Goal: Find specific fact: Find specific fact

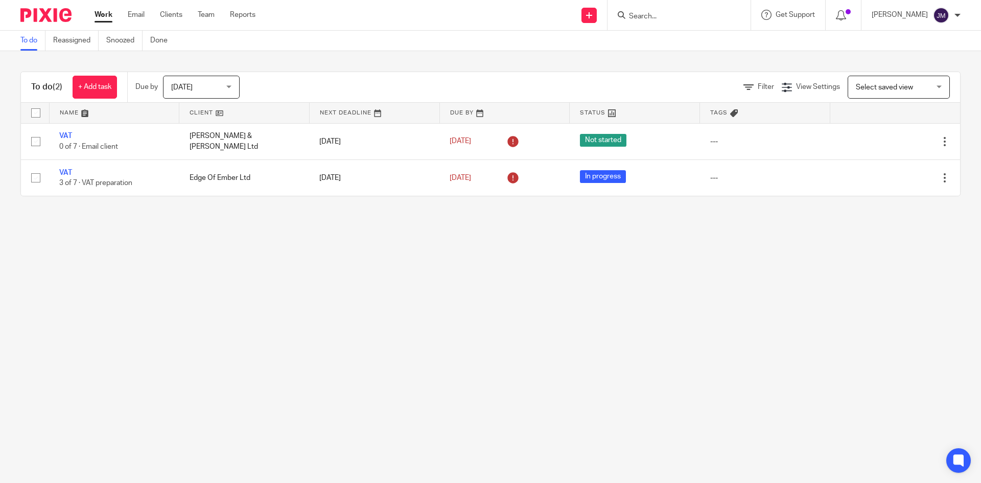
click at [655, 18] on input "Search" at bounding box center [674, 16] width 92 height 9
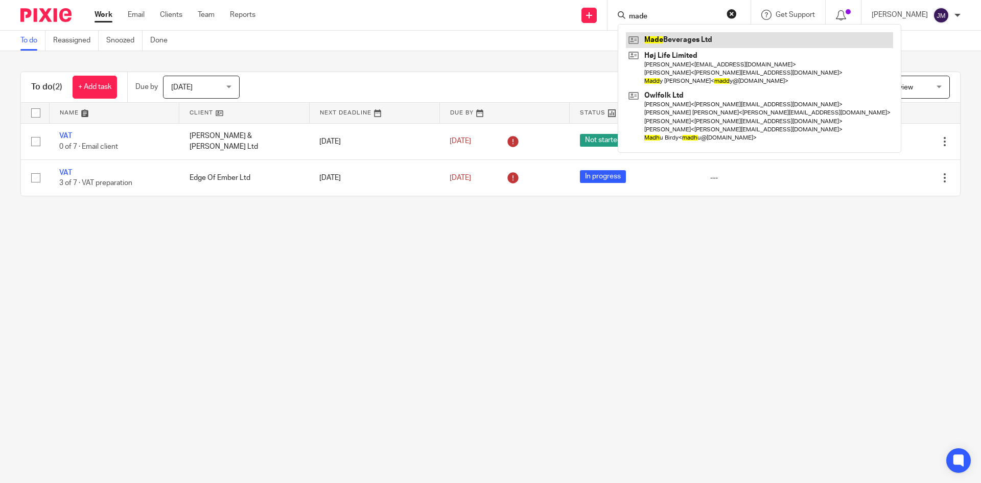
type input "made"
click at [660, 39] on link at bounding box center [759, 39] width 267 height 15
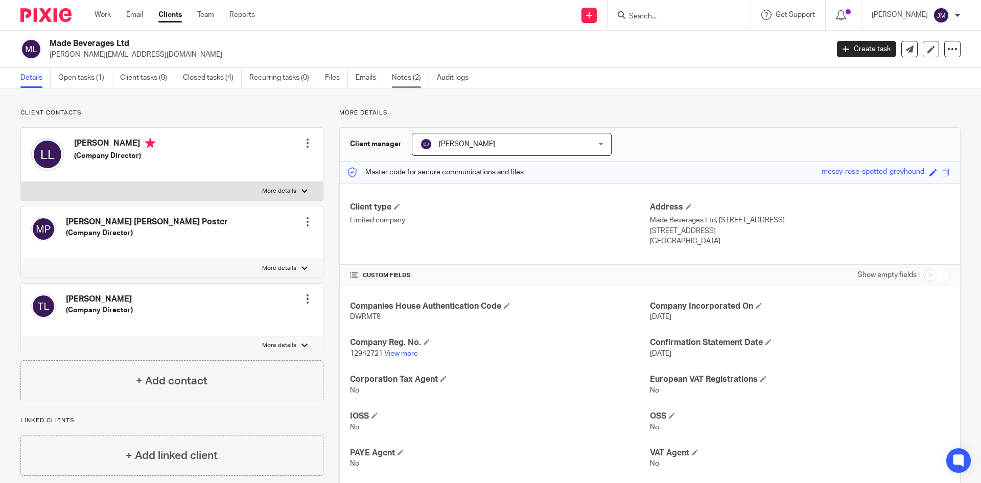
click at [395, 81] on link "Notes (2)" at bounding box center [410, 78] width 37 height 20
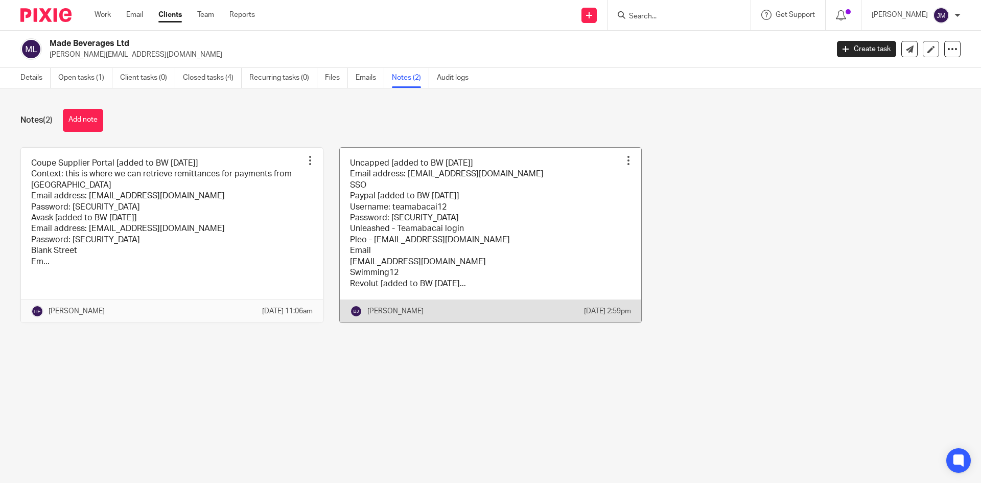
click at [501, 257] on link at bounding box center [491, 235] width 302 height 175
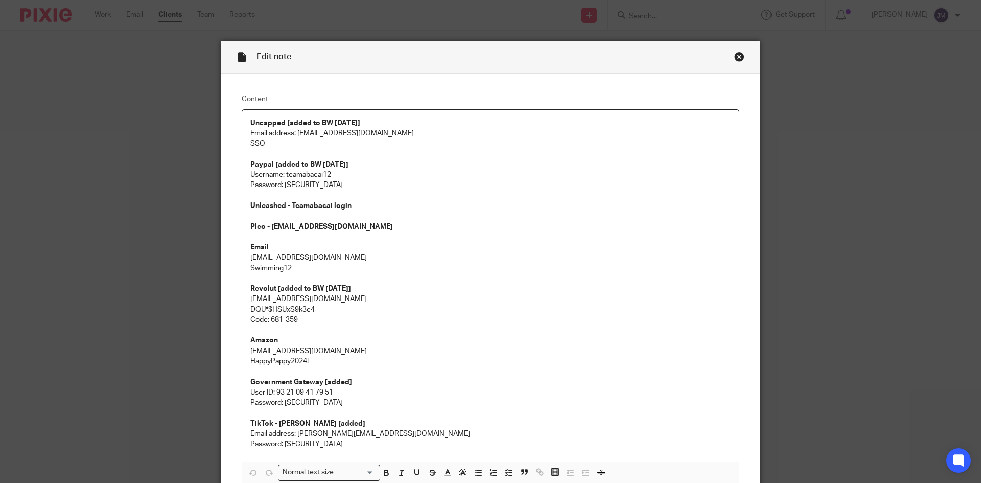
click at [295, 175] on p "Username: teamabacai12" at bounding box center [490, 175] width 480 height 10
copy p "teamabacai12"
drag, startPoint x: 344, startPoint y: 185, endPoint x: 279, endPoint y: 187, distance: 64.9
click at [279, 187] on p "Password: teamabacai12###!!!" at bounding box center [490, 185] width 480 height 10
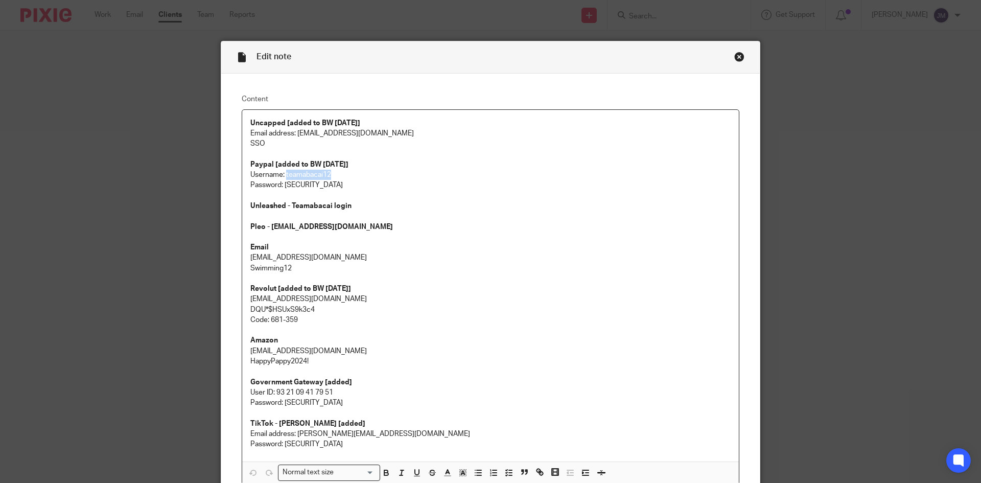
copy p "teamabacai12###!!!"
click at [323, 189] on p "Password: teamabacai12###!!!" at bounding box center [490, 185] width 480 height 10
click at [280, 185] on p "Password: teamabacai12###!!!" at bounding box center [490, 185] width 480 height 10
copy p "teamabacai12###!!!"
click at [301, 173] on p "Username: teamabacai12" at bounding box center [490, 175] width 480 height 10
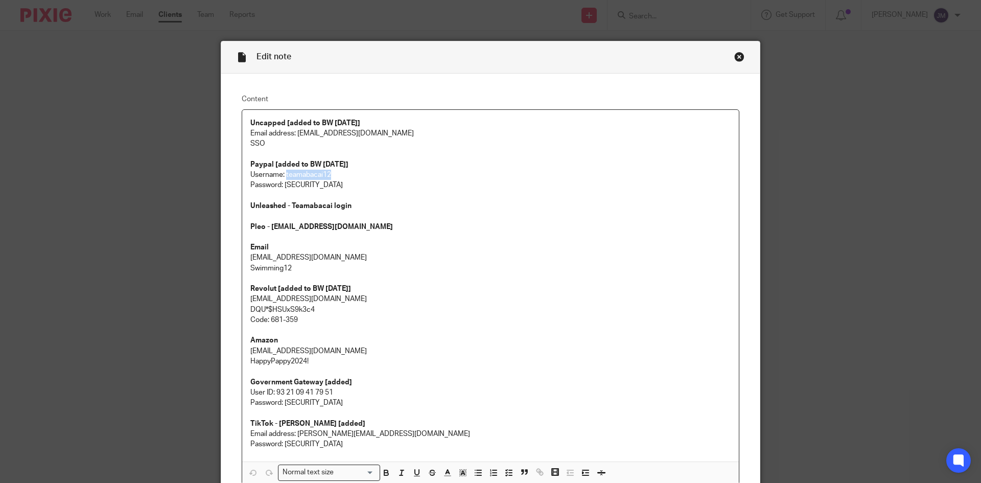
click at [301, 173] on p "Username: teamabacai12" at bounding box center [490, 175] width 480 height 10
copy p "teamabacai12"
drag, startPoint x: 348, startPoint y: 185, endPoint x: 280, endPoint y: 190, distance: 68.1
click at [280, 190] on p "Password: teamabacai12###!!!" at bounding box center [490, 185] width 480 height 10
copy p "teamabacai12###!!!"
